Goal: Information Seeking & Learning: Learn about a topic

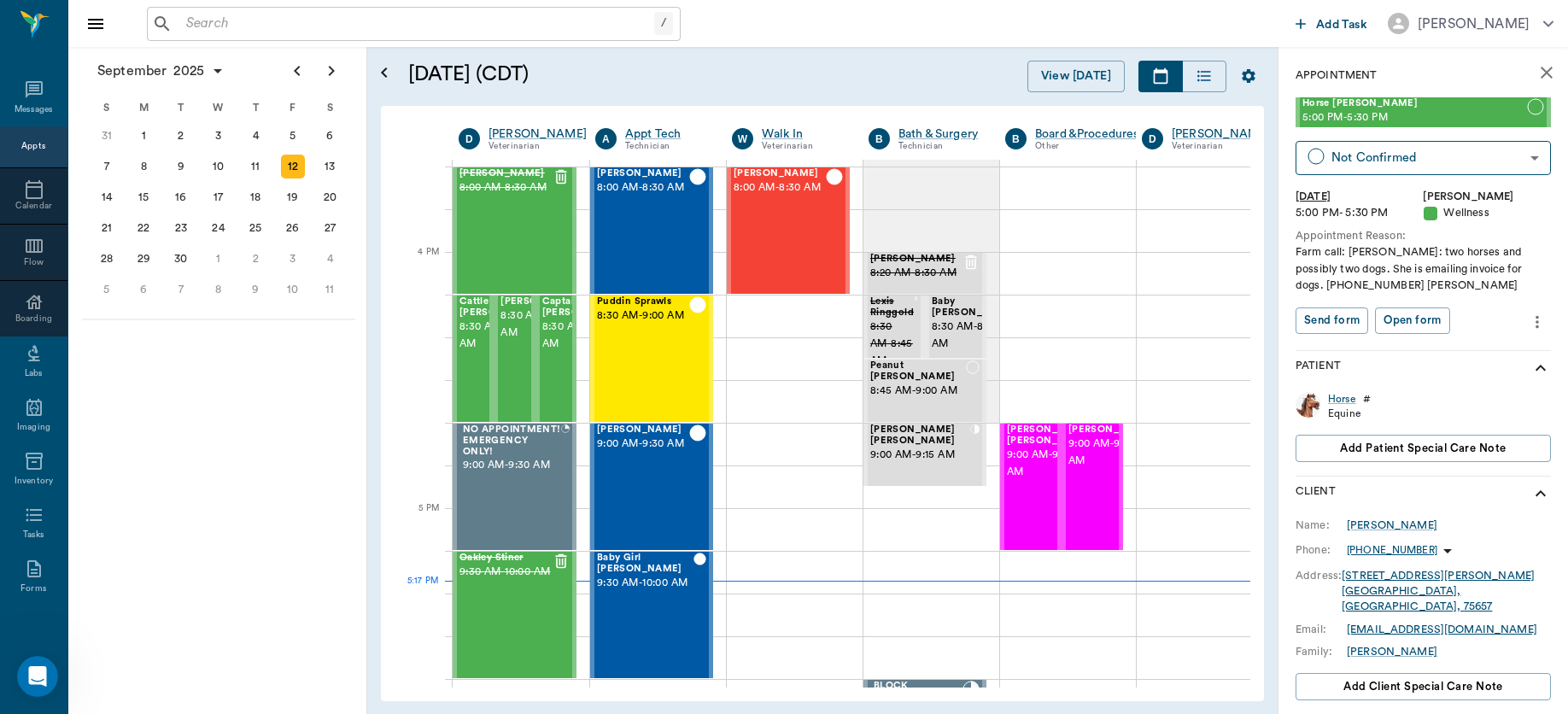
scroll to position [1965, 0]
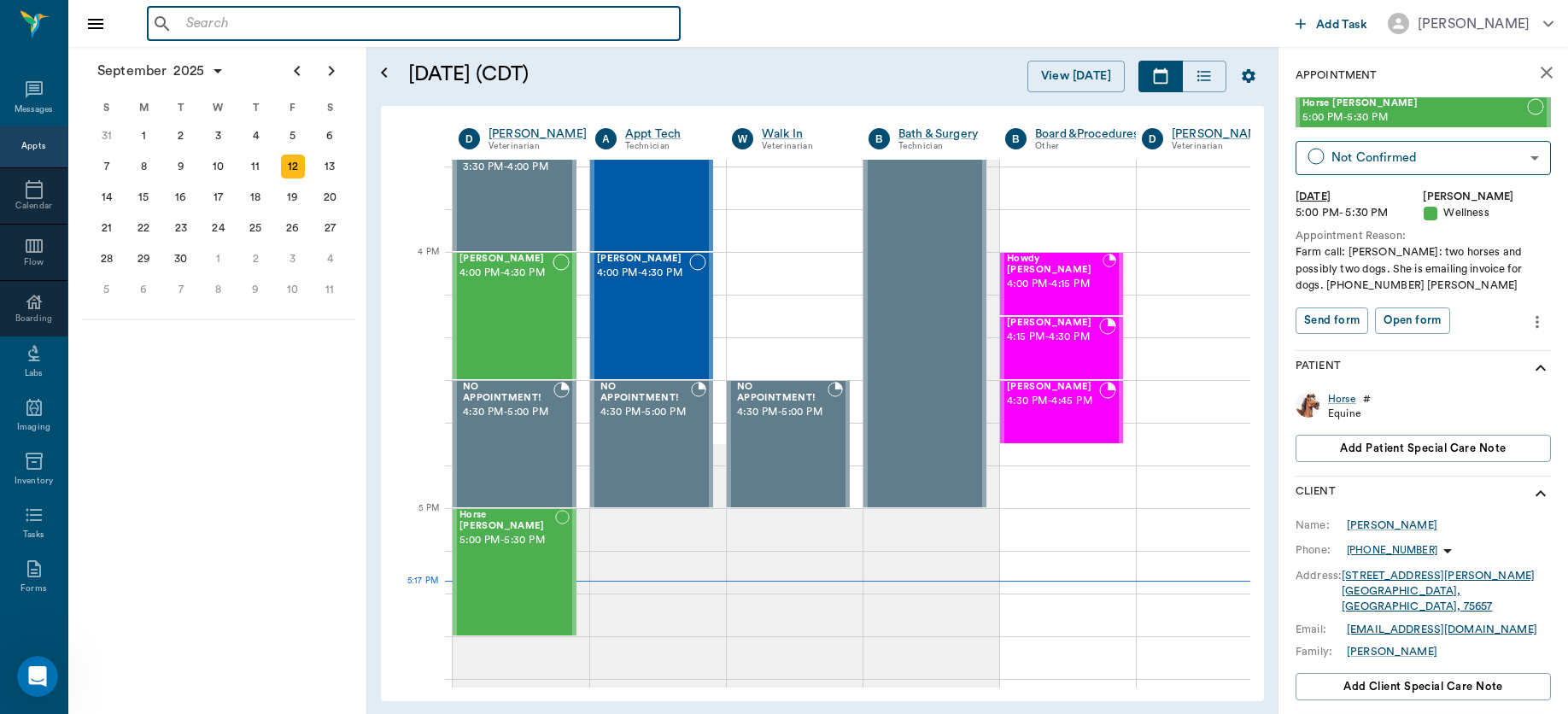
click at [315, 23] on input "text" at bounding box center [427, 24] width 494 height 24
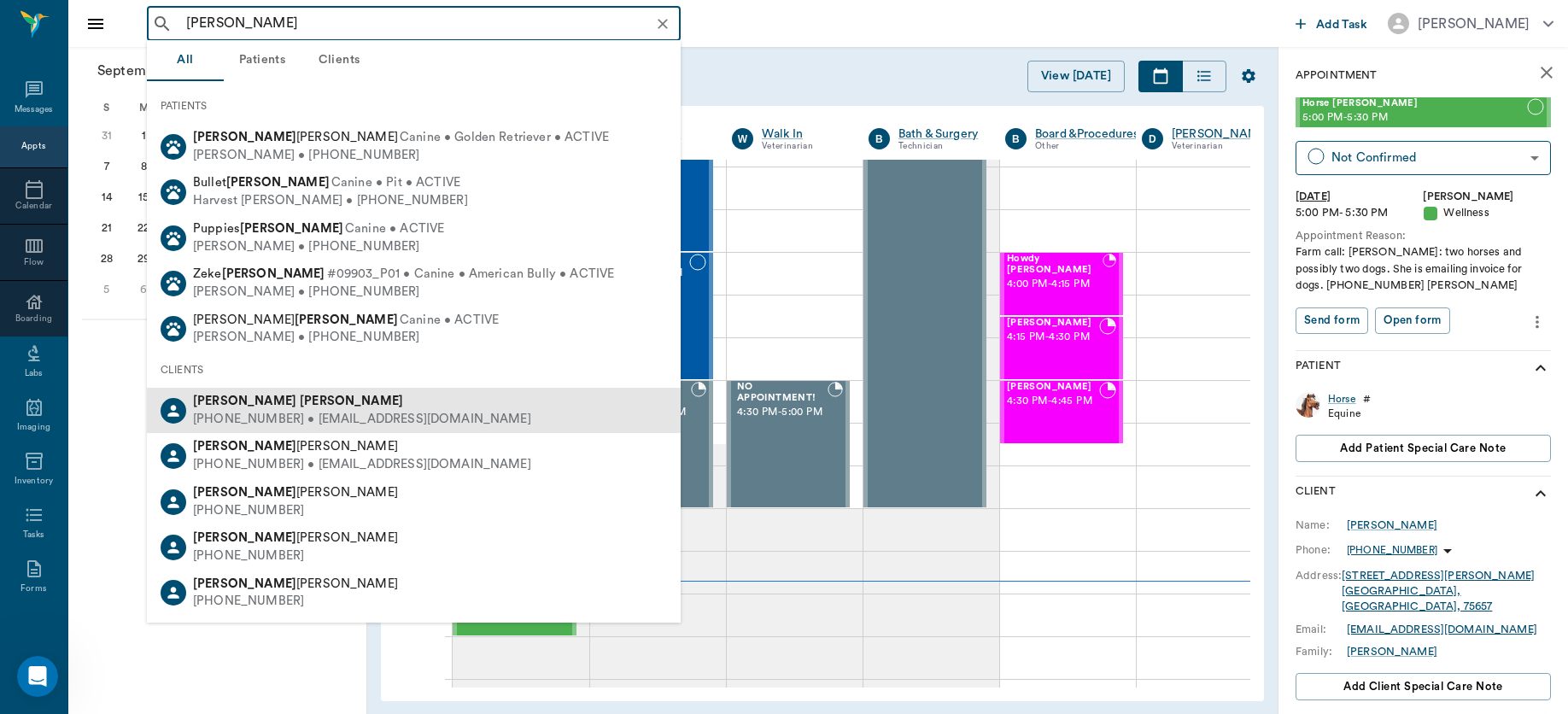
click at [259, 415] on div "[PHONE_NUMBER] • [EMAIL_ADDRESS][DOMAIN_NAME]" at bounding box center [361, 420] width 339 height 18
type input "[PERSON_NAME]"
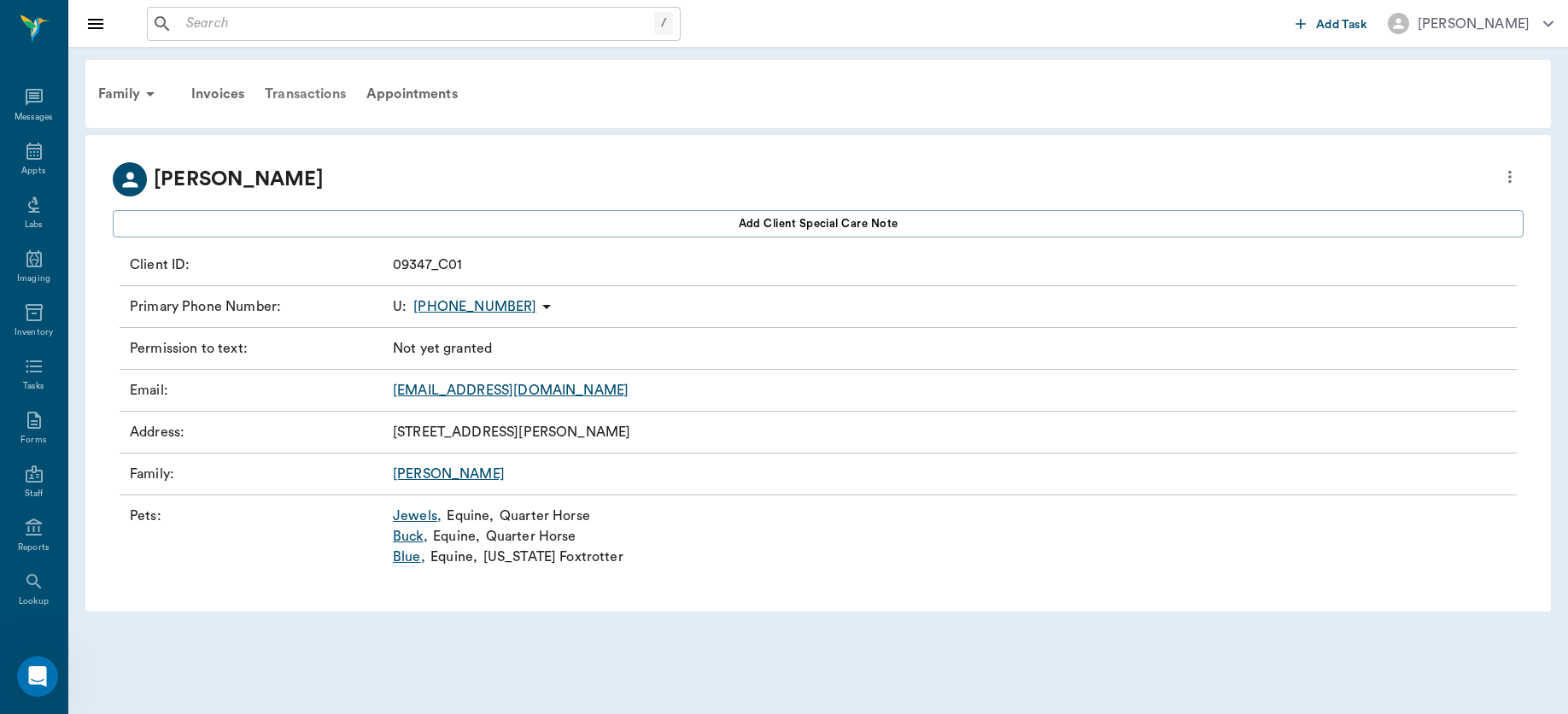
click at [310, 93] on div "Transactions" at bounding box center [305, 94] width 102 height 41
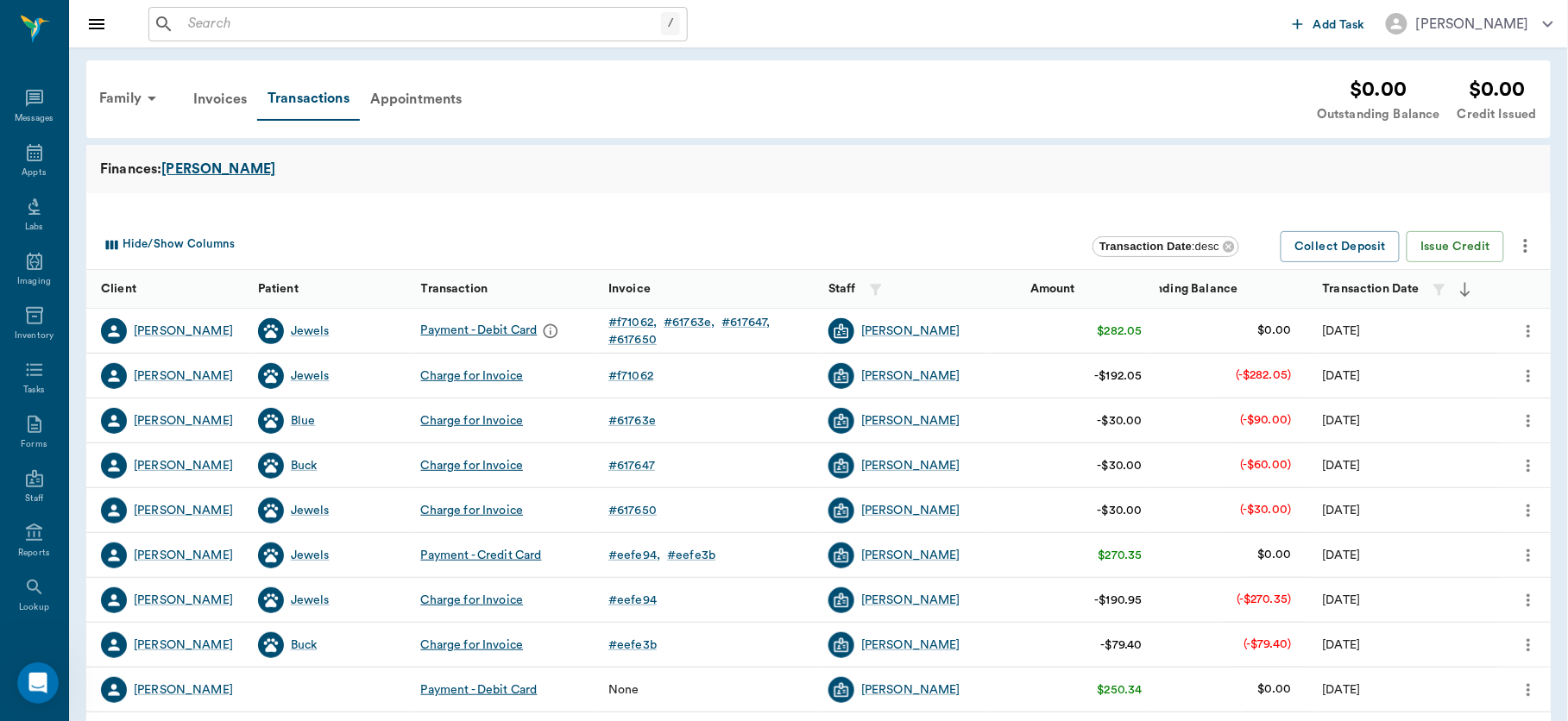
click at [176, 171] on div "[PERSON_NAME]" at bounding box center [218, 169] width 114 height 20
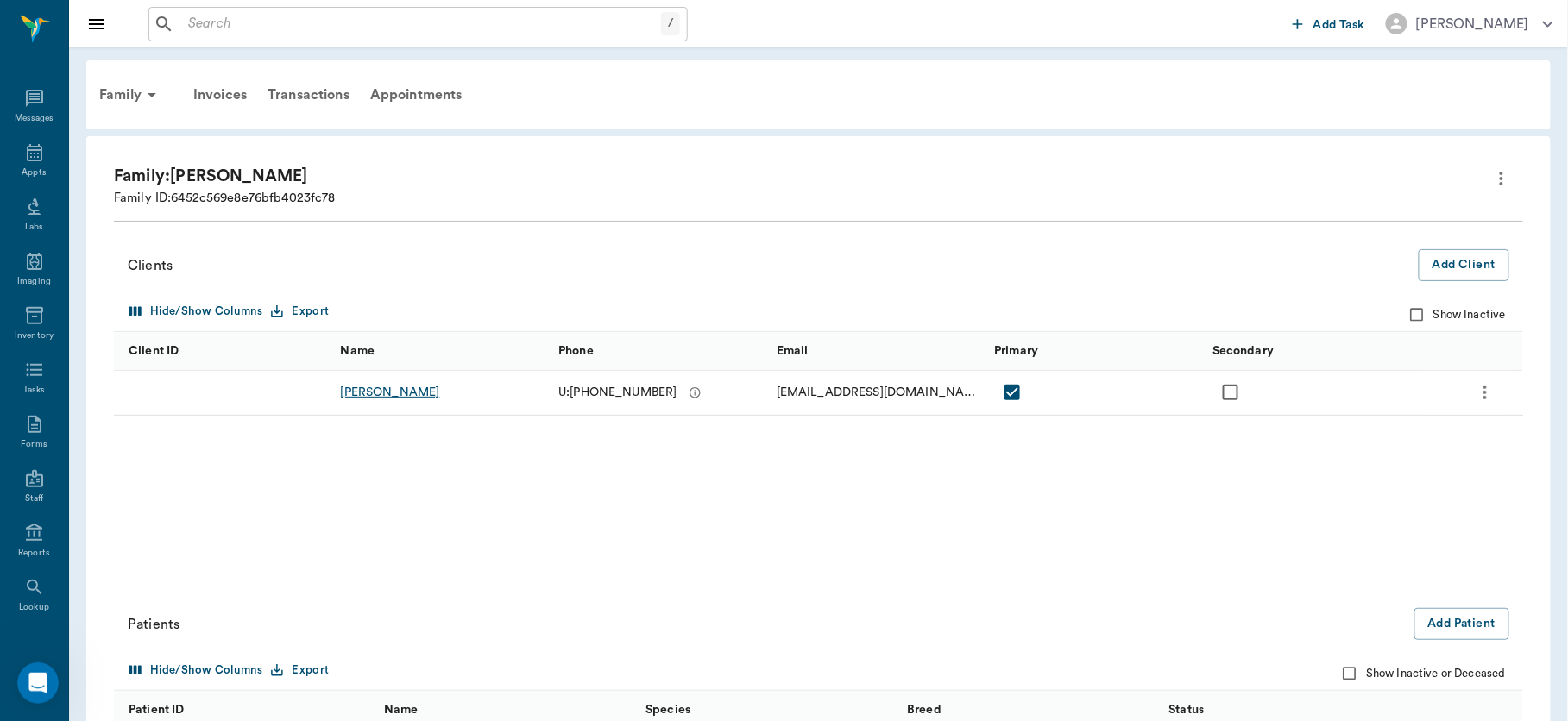
click at [346, 394] on div "[PERSON_NAME]" at bounding box center [390, 392] width 99 height 18
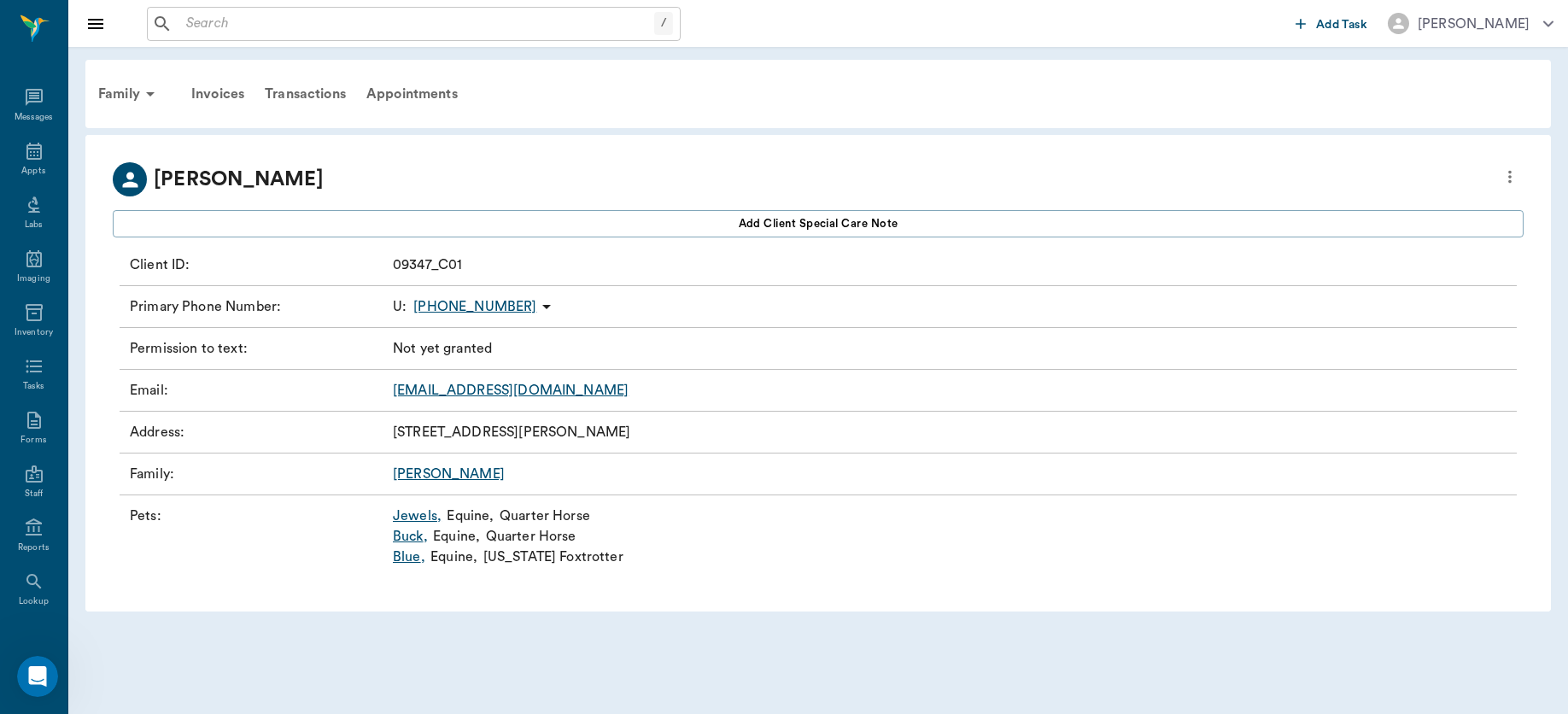
click at [402, 557] on link "Blue ," at bounding box center [408, 557] width 32 height 20
